Goal: Find specific page/section: Find specific page/section

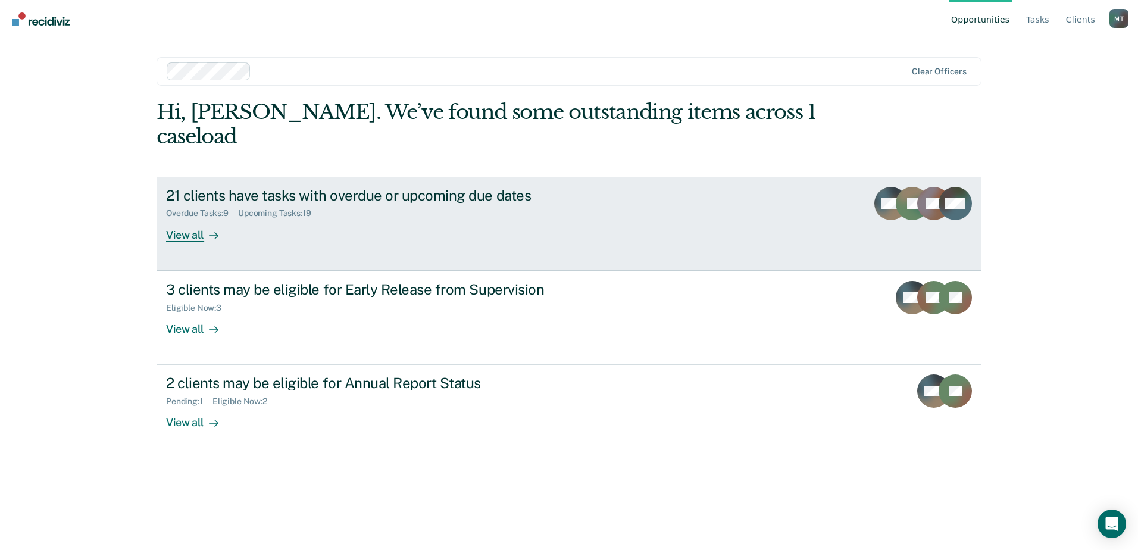
click at [329, 227] on link "21 clients have tasks with overdue or upcoming due dates Overdue Tasks : 9 Upco…" at bounding box center [569, 223] width 825 height 93
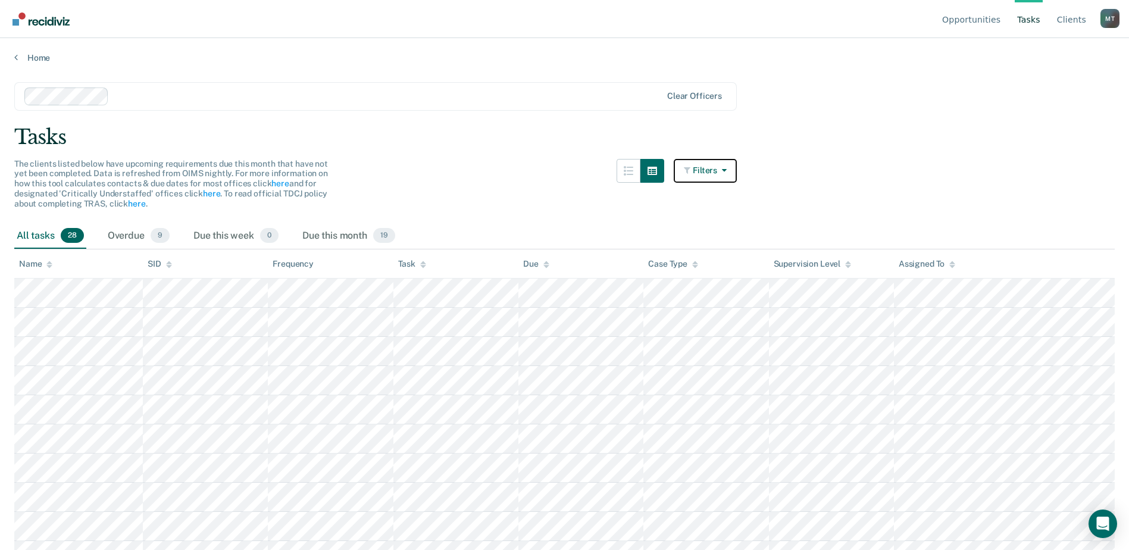
click at [708, 173] on button "Filters" at bounding box center [705, 171] width 63 height 24
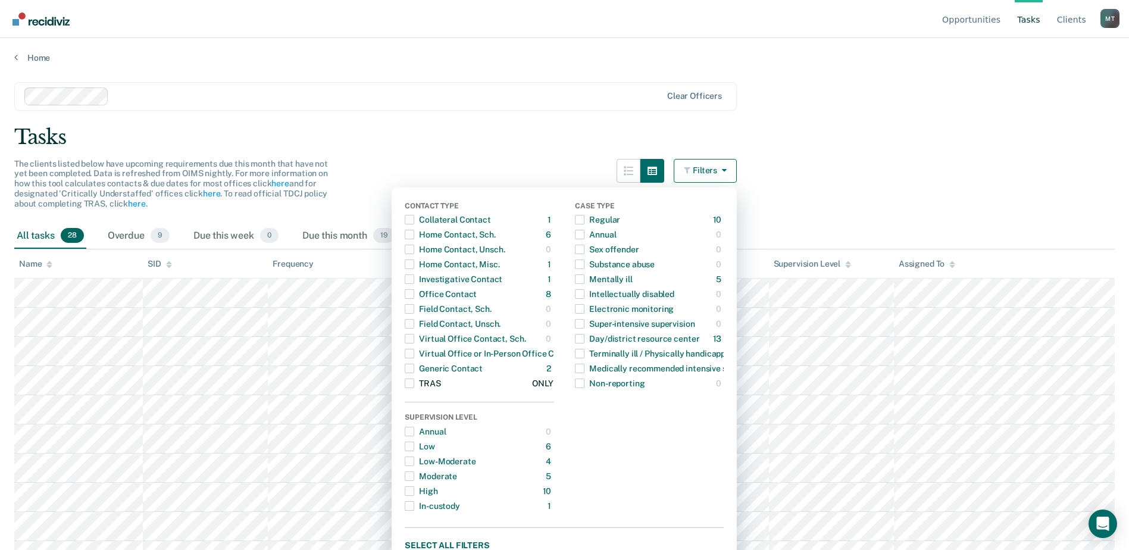
click at [424, 386] on div "TRAS" at bounding box center [423, 383] width 36 height 19
click at [868, 86] on main "Clear officers Tasks The clients listed below have upcoming requirements due th…" at bounding box center [564, 304] width 1129 height 483
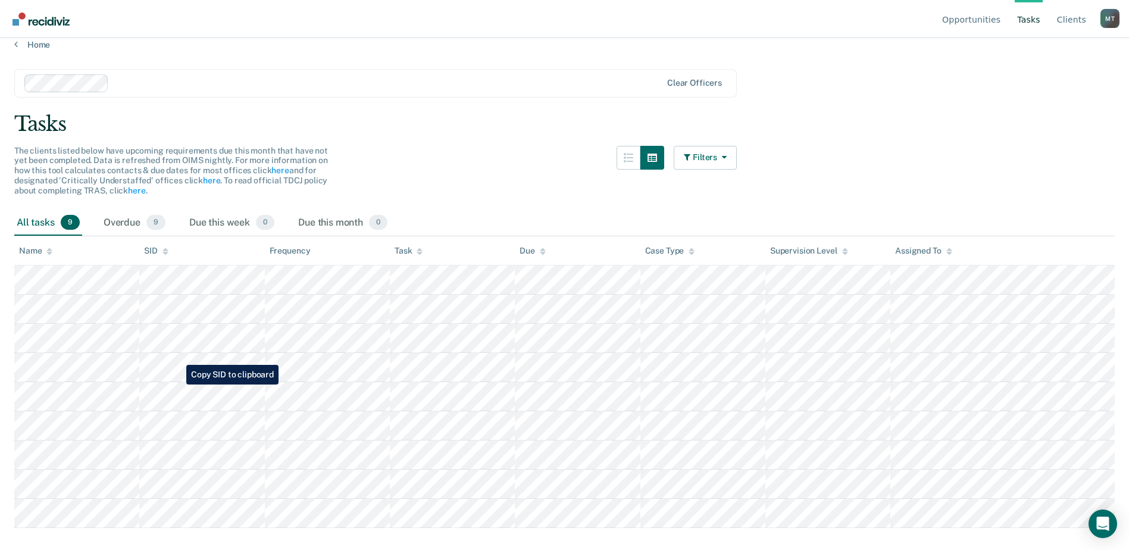
scroll to position [17, 0]
